Goal: Information Seeking & Learning: Learn about a topic

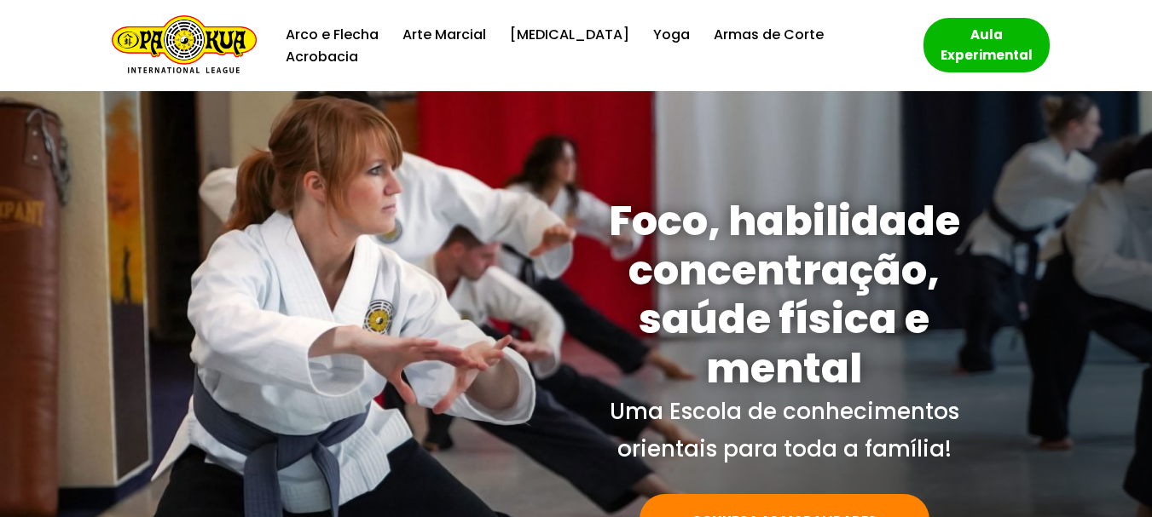
click at [488, 114] on span at bounding box center [576, 407] width 1152 height 633
click at [713, 46] on link "Armas de Corte" at bounding box center [768, 34] width 110 height 23
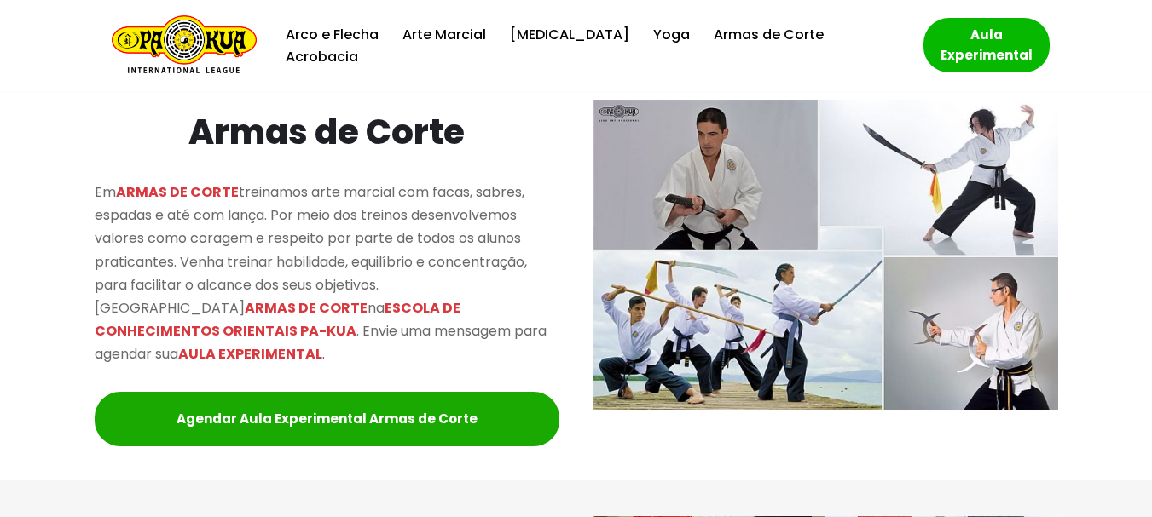
scroll to position [2436, 0]
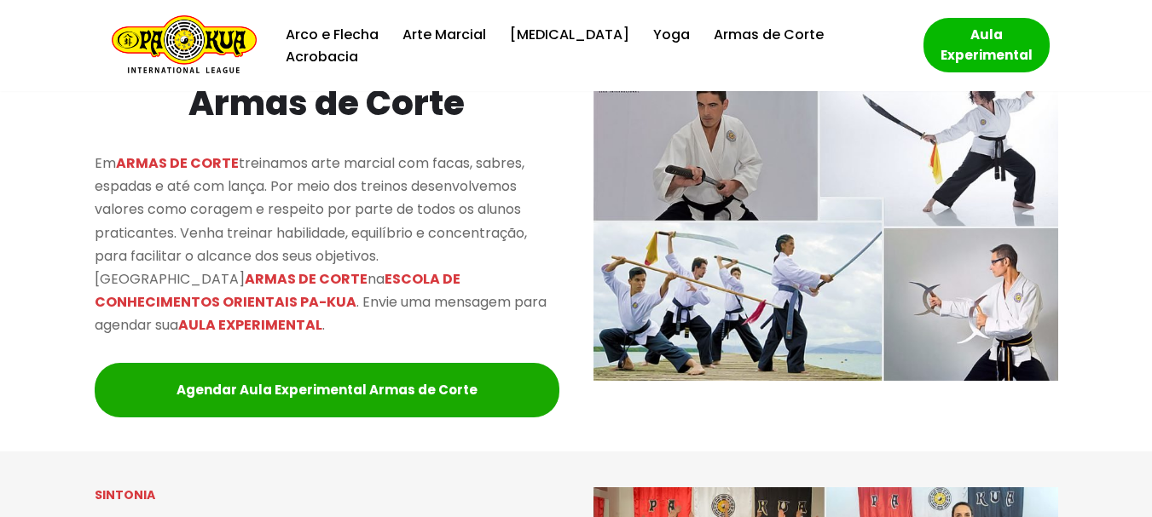
click at [0, 398] on div at bounding box center [576, 225] width 1152 height 451
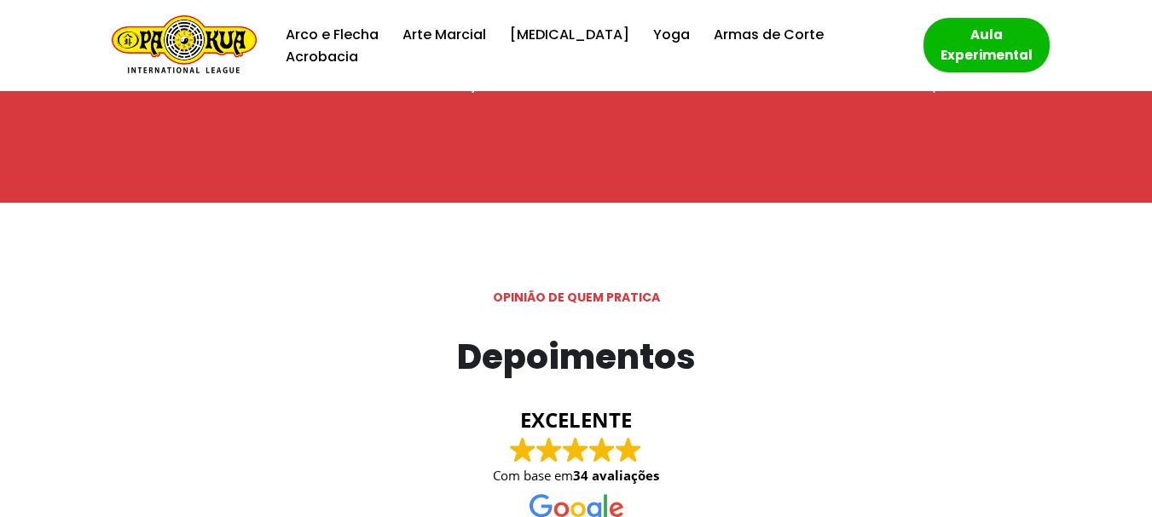
scroll to position [4226, 0]
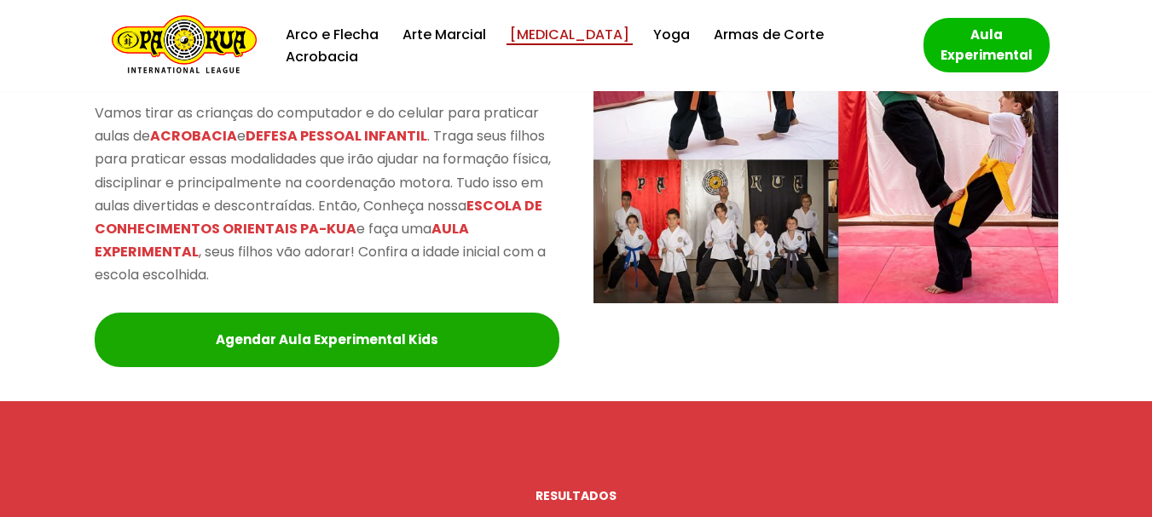
click at [554, 46] on link "[MEDICAL_DATA]" at bounding box center [569, 34] width 119 height 23
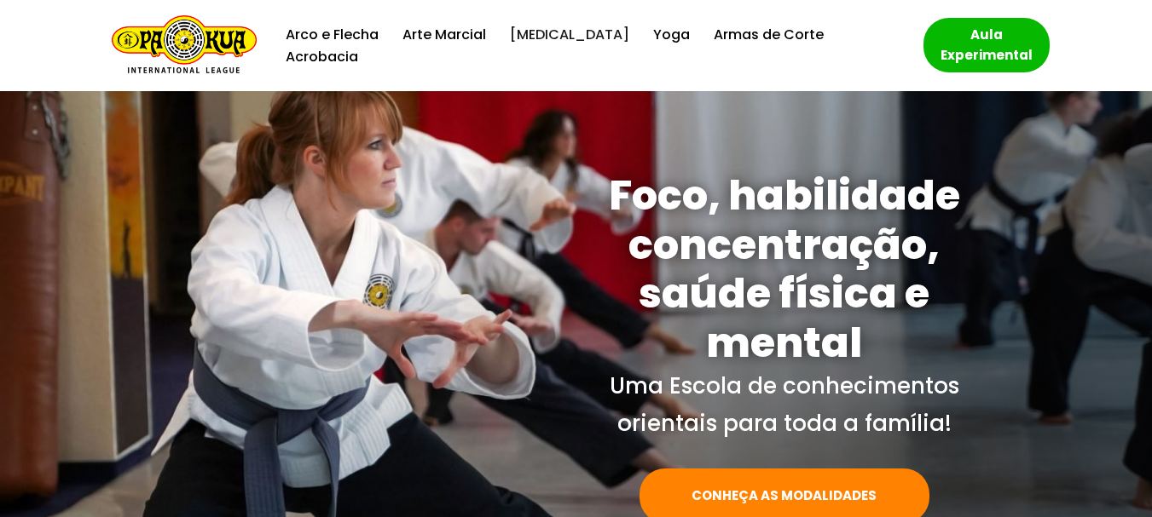
scroll to position [0, 0]
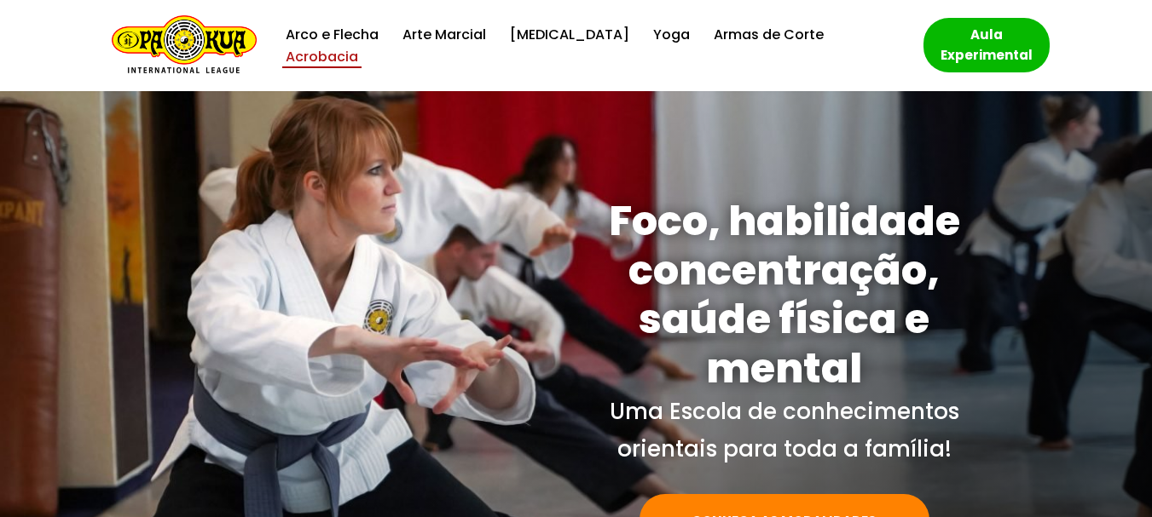
click at [358, 45] on link "Acrobacia" at bounding box center [322, 56] width 72 height 23
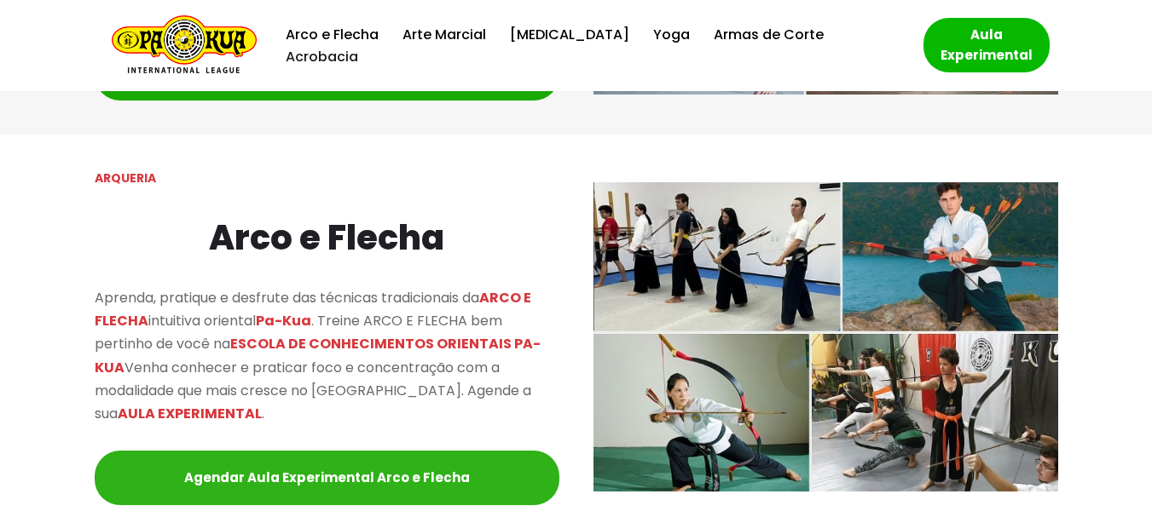
scroll to position [1497, 0]
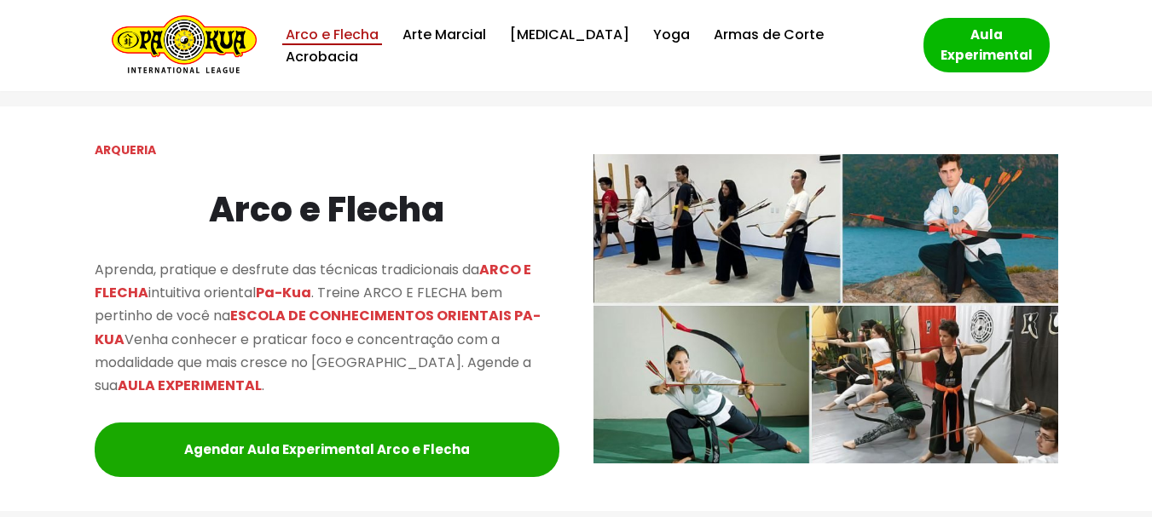
click at [354, 42] on link "Arco e Flecha" at bounding box center [332, 34] width 93 height 23
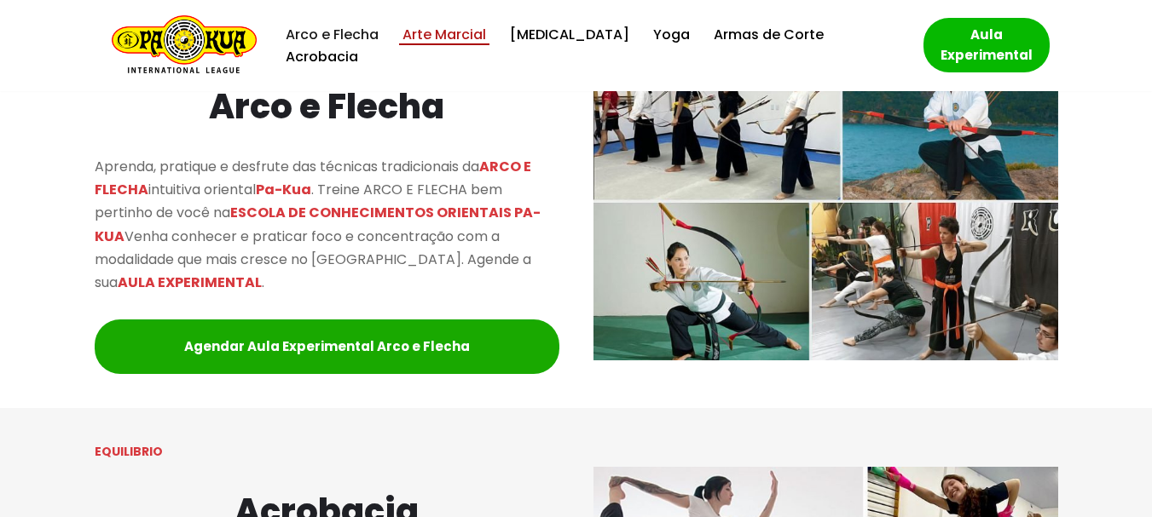
scroll to position [1603, 0]
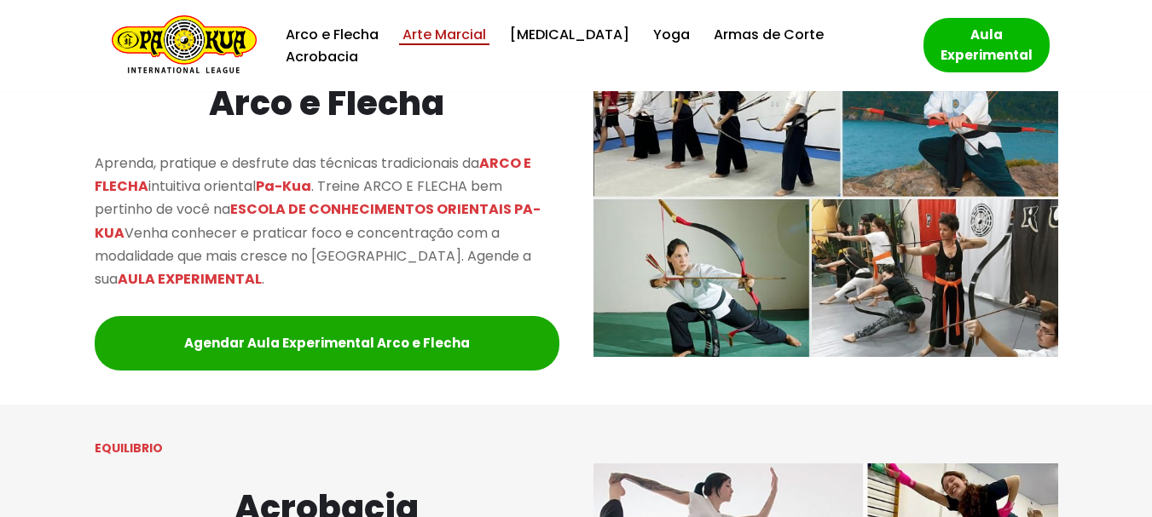
click at [473, 44] on link "Arte Marcial" at bounding box center [444, 34] width 84 height 23
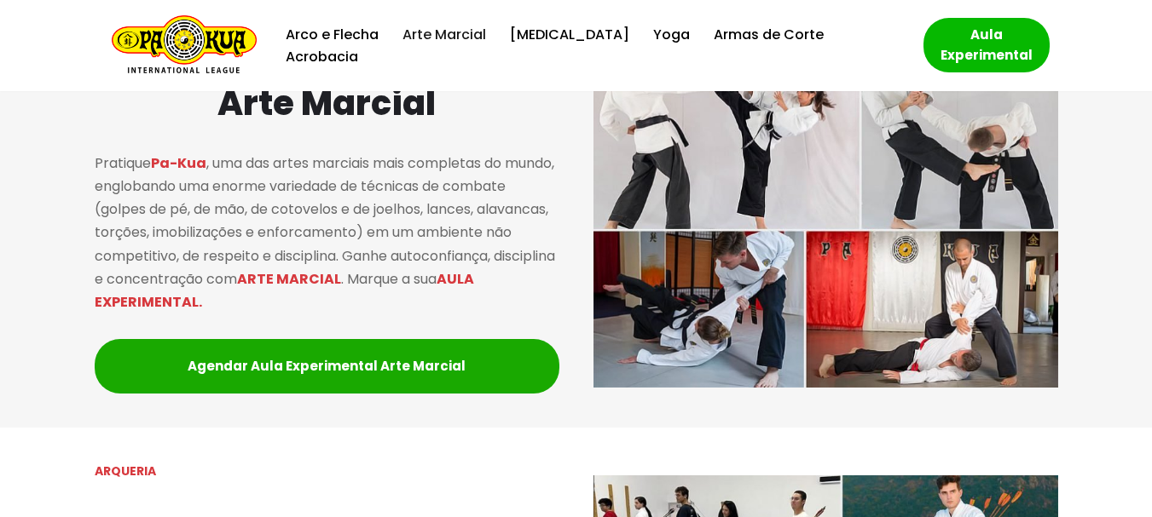
scroll to position [1090, 0]
